Goal: Check status: Check status

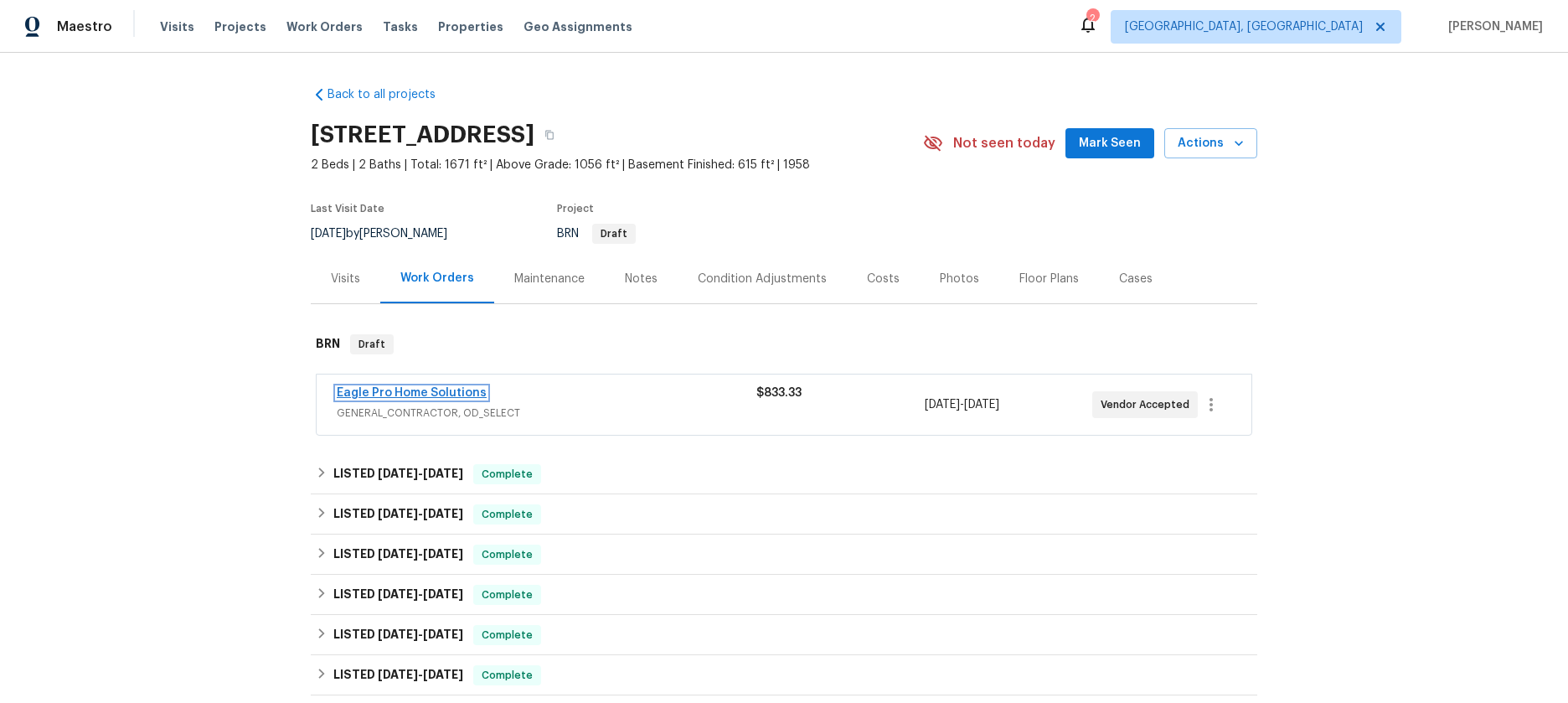
click at [450, 388] on link "Eagle Pro Home Solutions" at bounding box center [412, 393] width 150 height 12
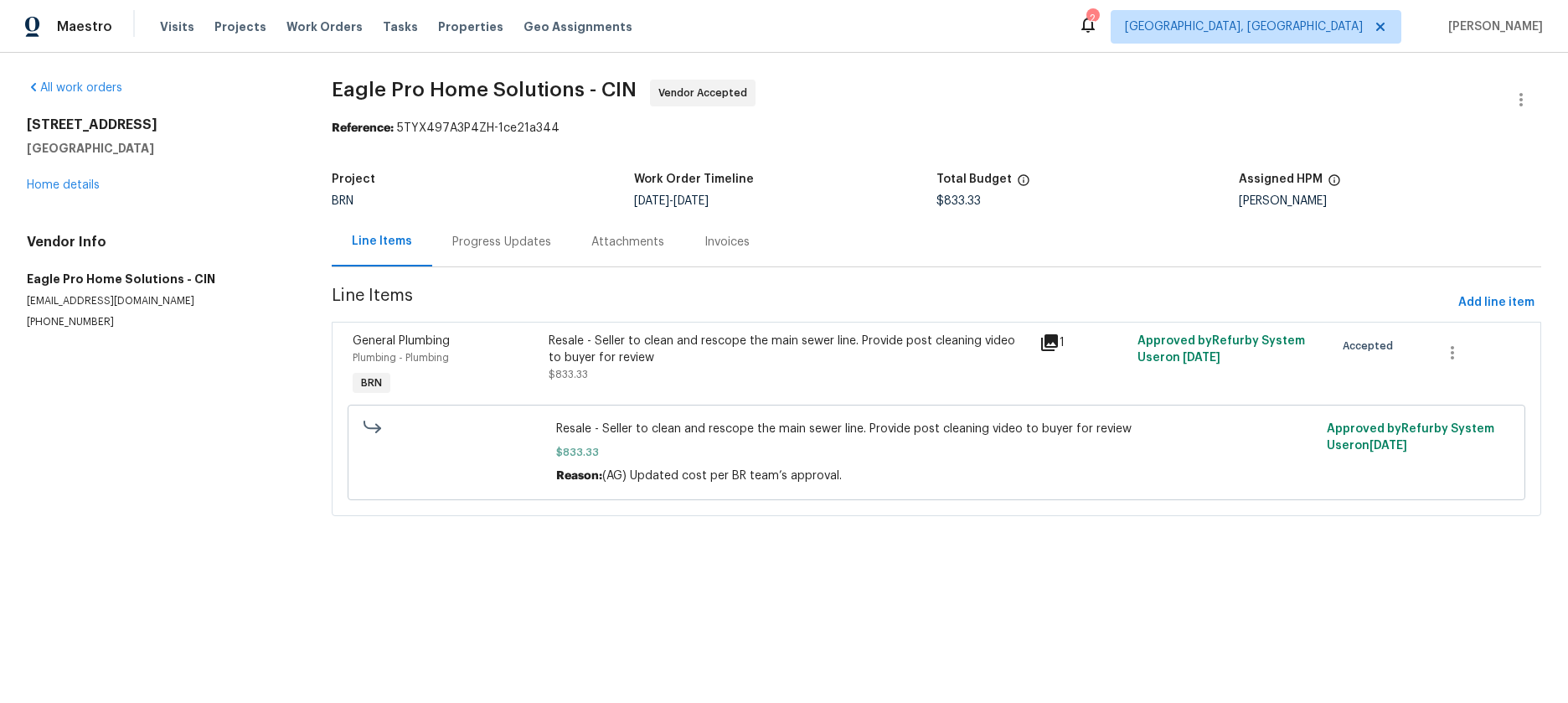
click at [592, 244] on div "Attachments" at bounding box center [627, 242] width 73 height 17
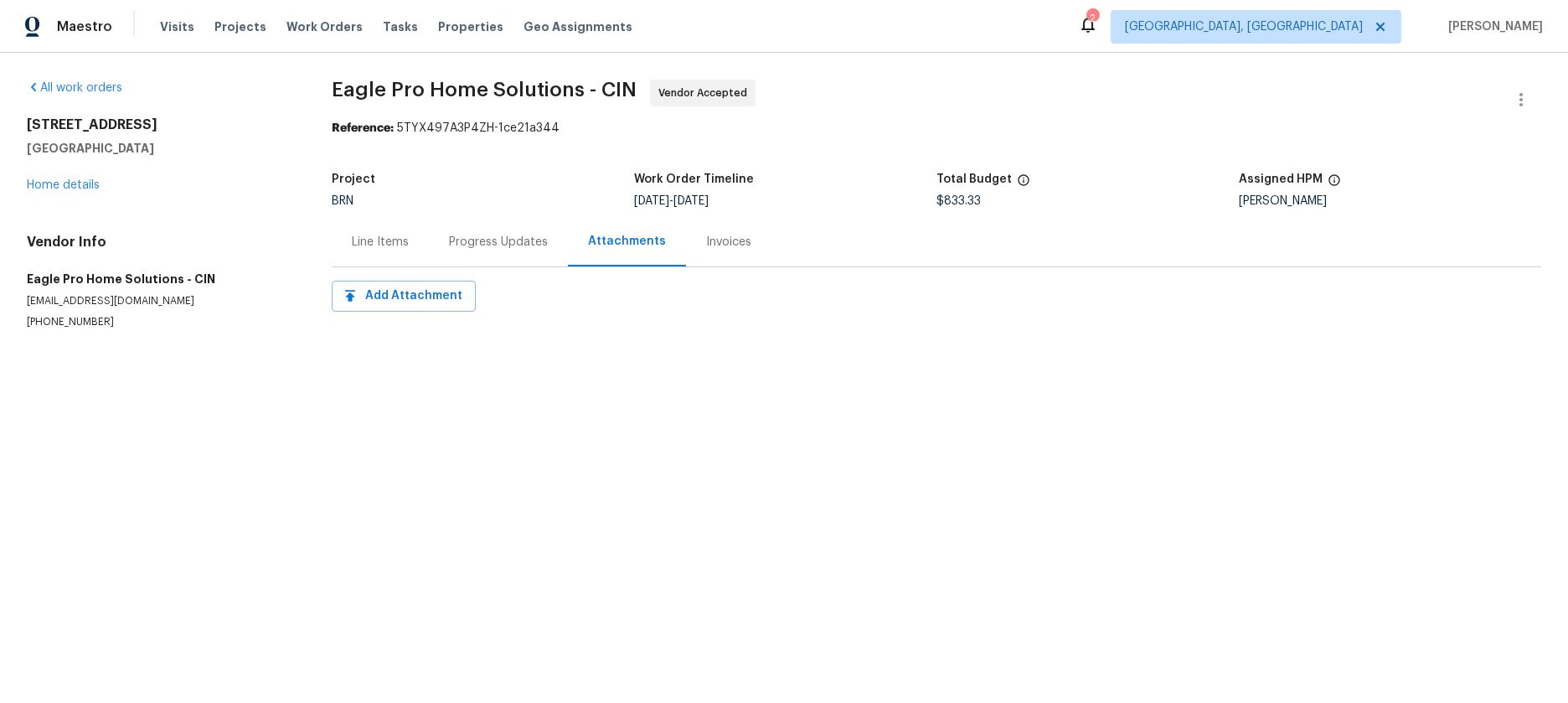
click at [711, 248] on div "Invoices" at bounding box center [729, 242] width 46 height 17
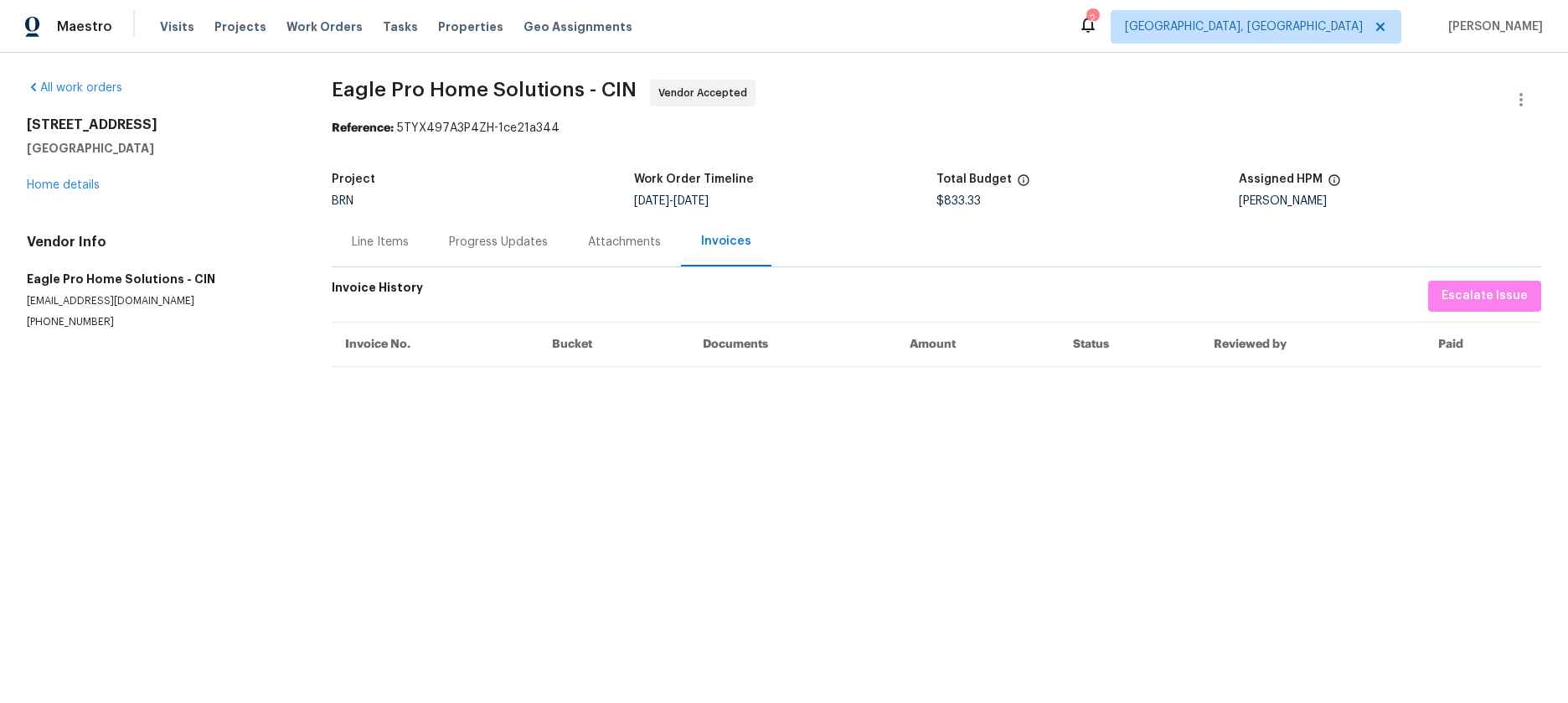
click at [506, 245] on div "Progress Updates" at bounding box center [498, 242] width 98 height 17
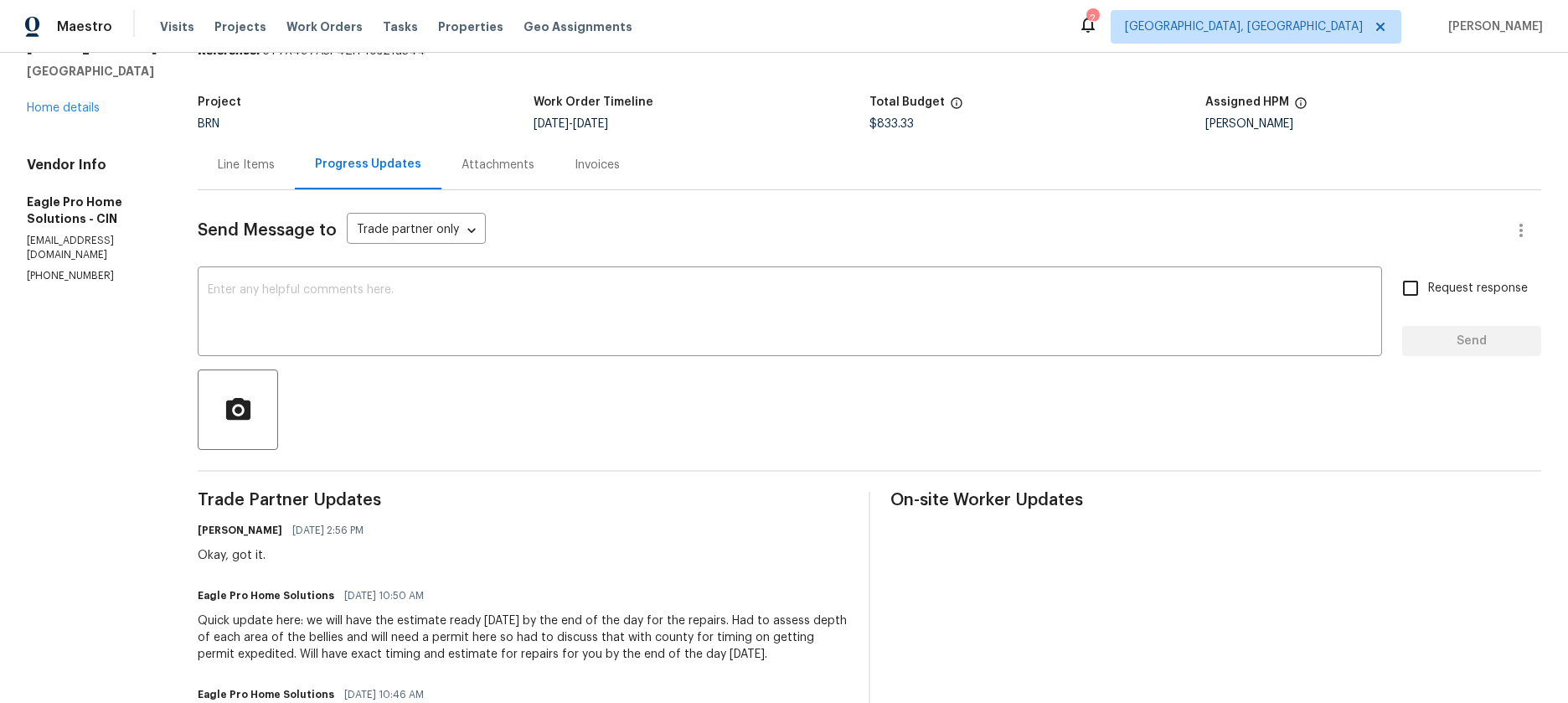
scroll to position [213, 0]
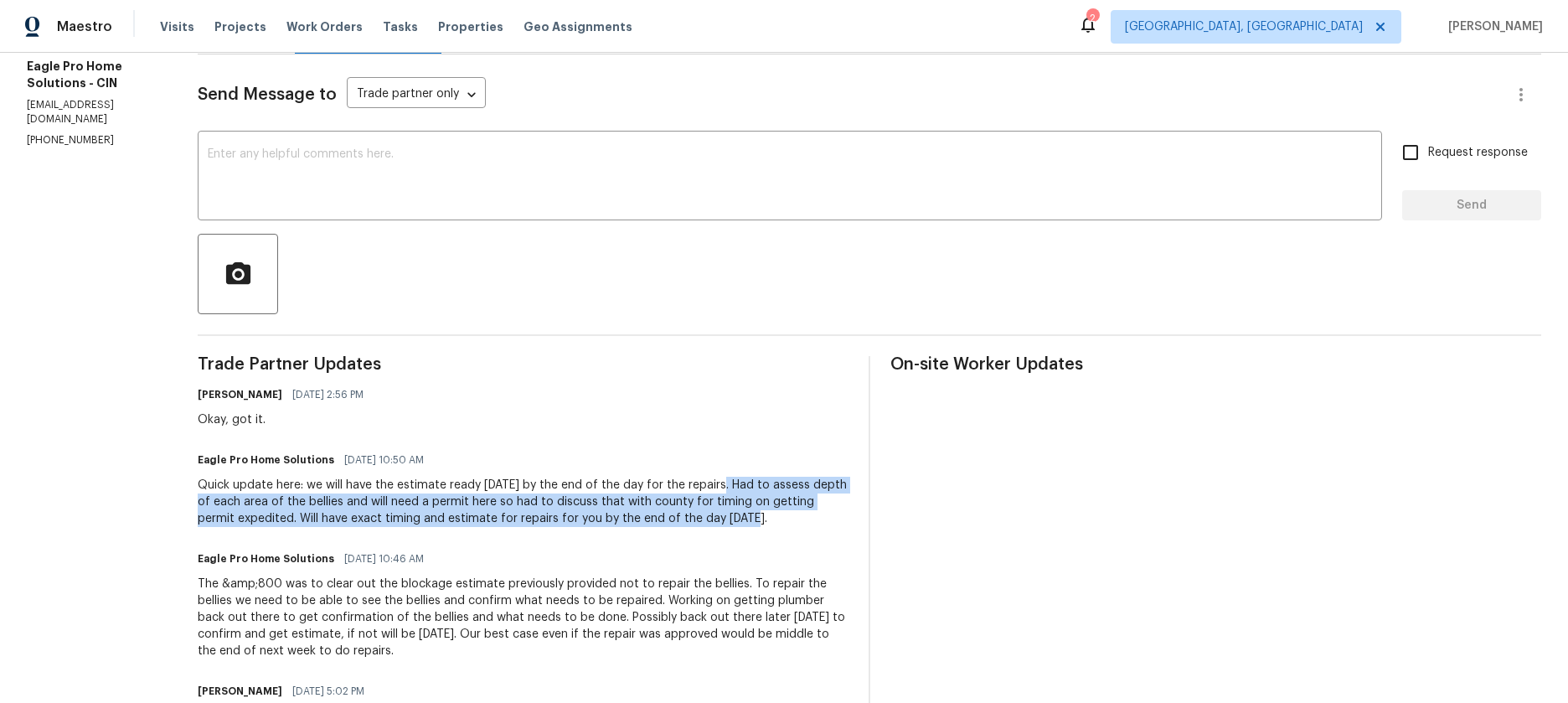
drag, startPoint x: 755, startPoint y: 486, endPoint x: 879, endPoint y: 516, distance: 127.6
click at [849, 516] on div "Quick update here: we will have the estimate ready [DATE] by the end of the day…" at bounding box center [523, 501] width 651 height 51
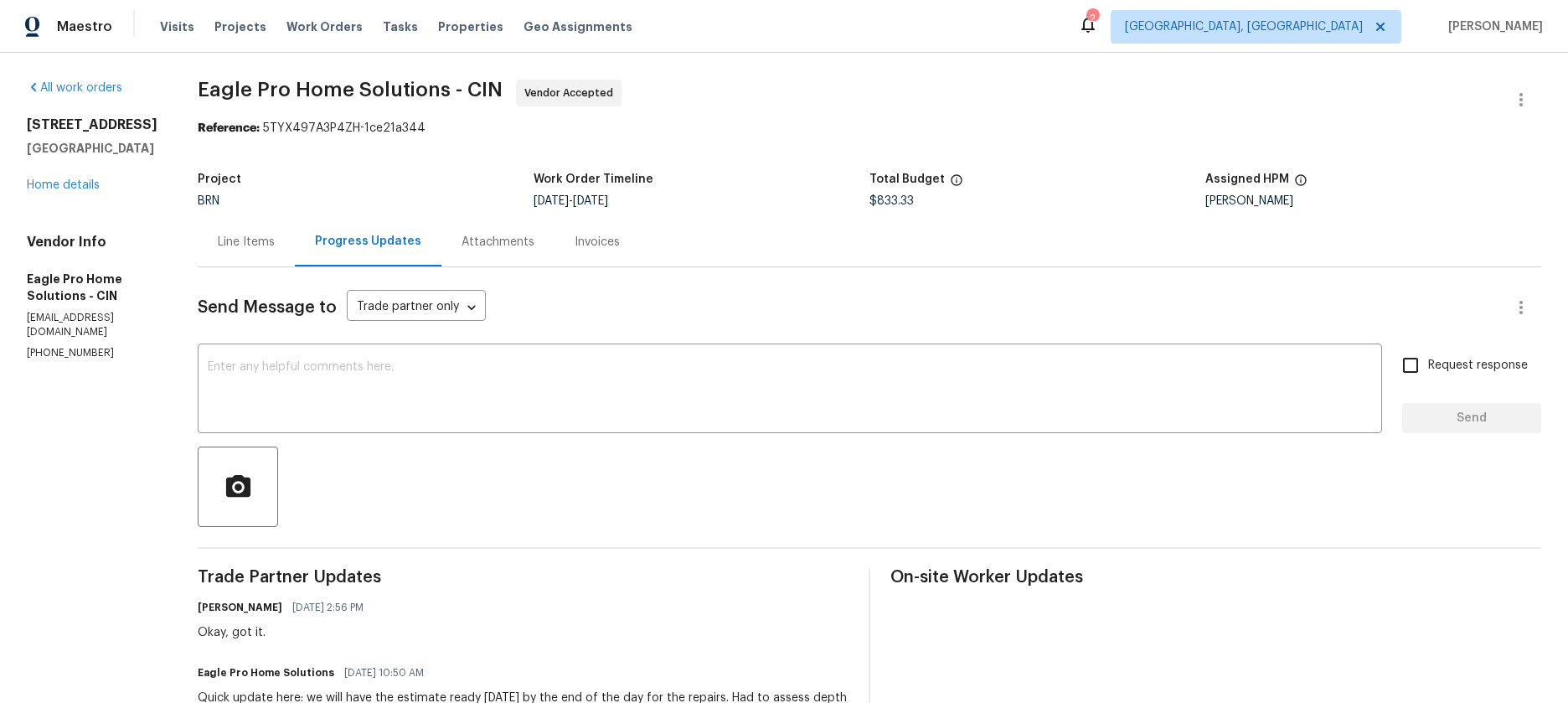
click at [535, 245] on div "Attachments" at bounding box center [497, 242] width 73 height 17
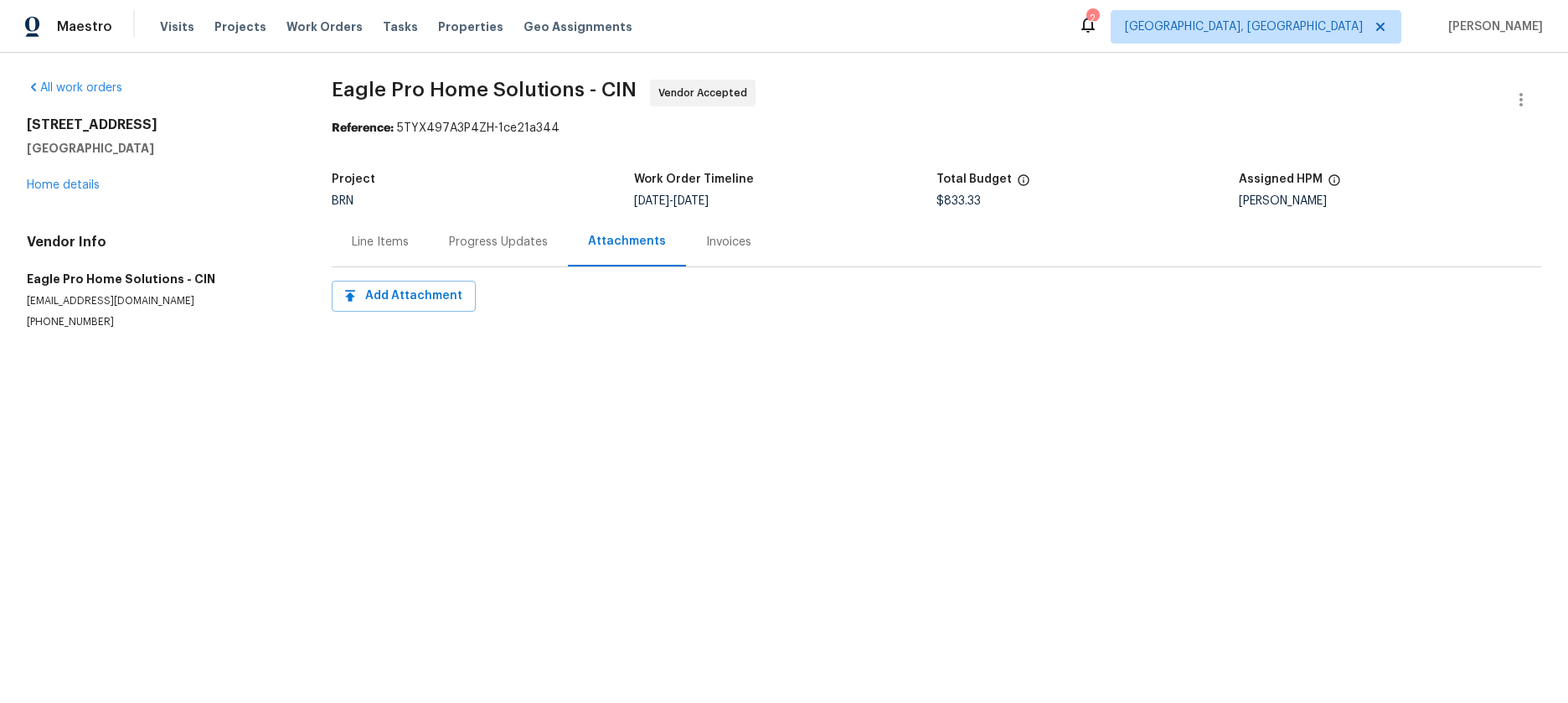
click at [730, 245] on div "Invoices" at bounding box center [729, 242] width 46 height 17
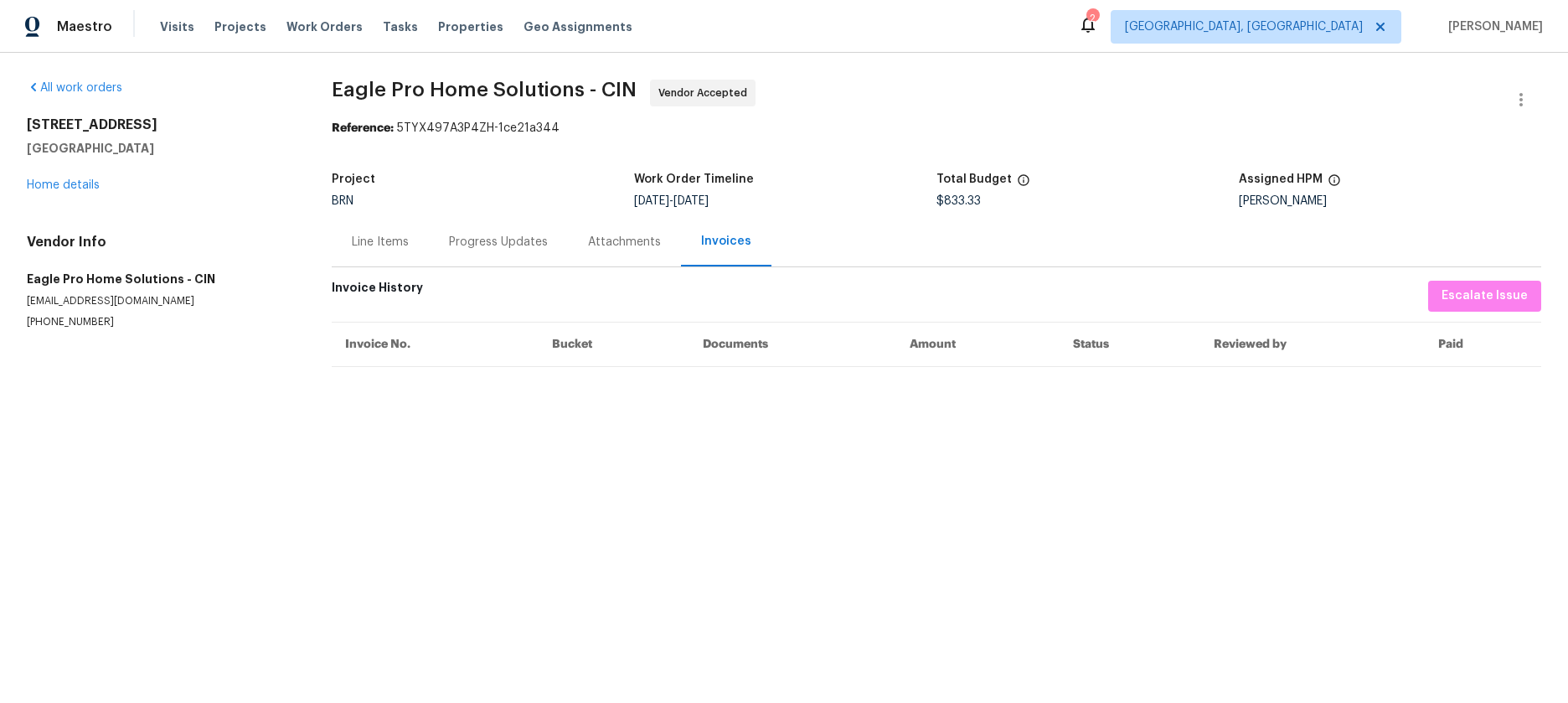
click at [353, 251] on div "Line Items" at bounding box center [380, 242] width 57 height 17
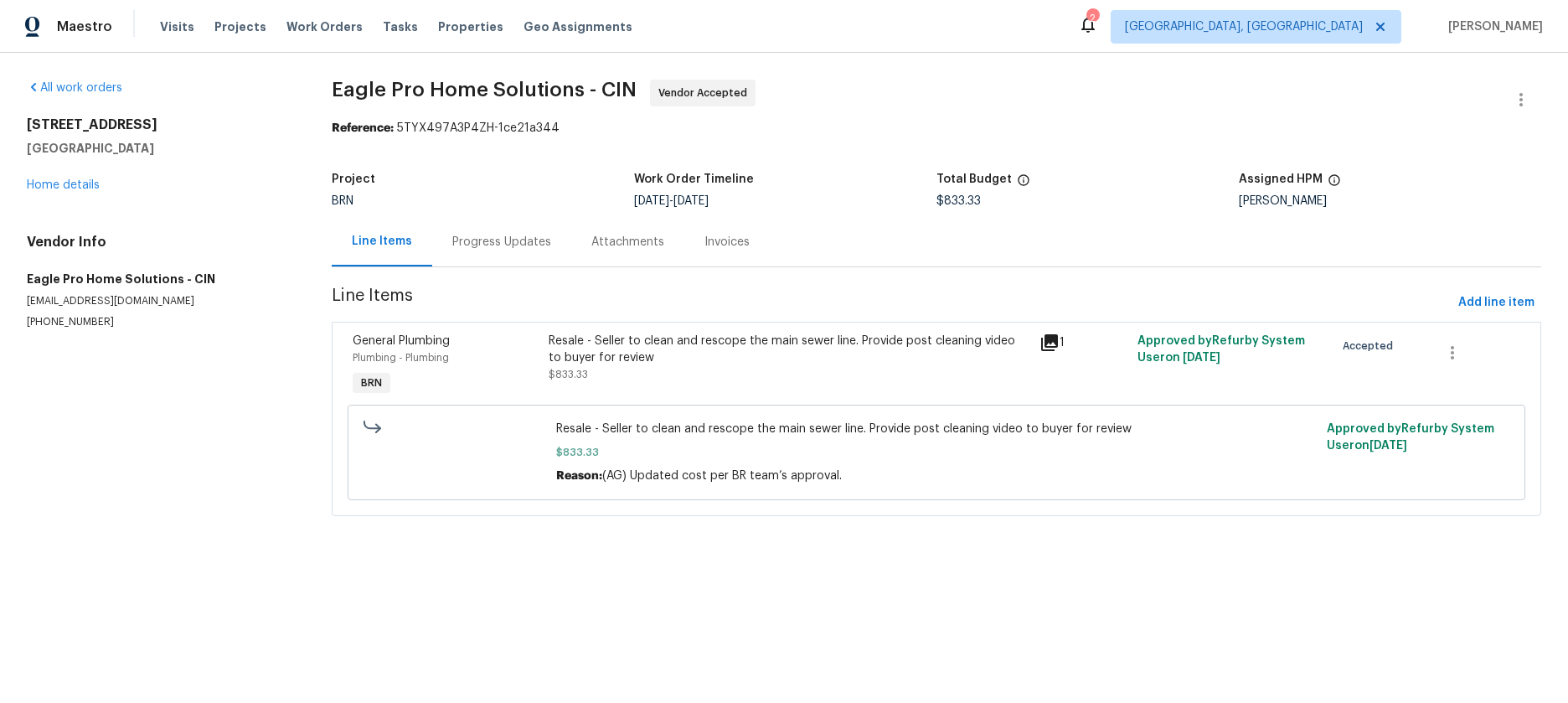
click at [1047, 341] on icon at bounding box center [1049, 342] width 17 height 17
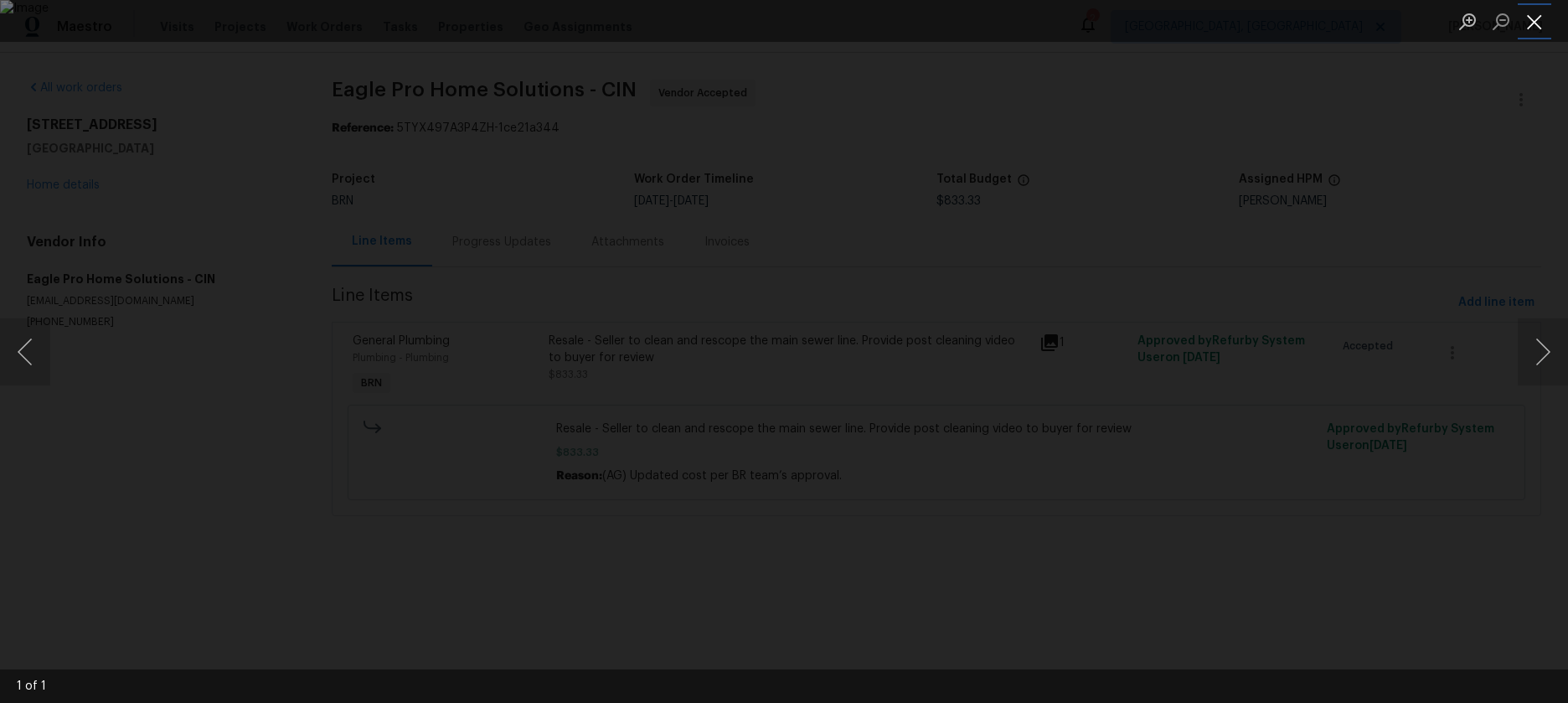
click at [1541, 21] on button "Close lightbox" at bounding box center [1535, 21] width 34 height 29
